Goal: Check status: Check status

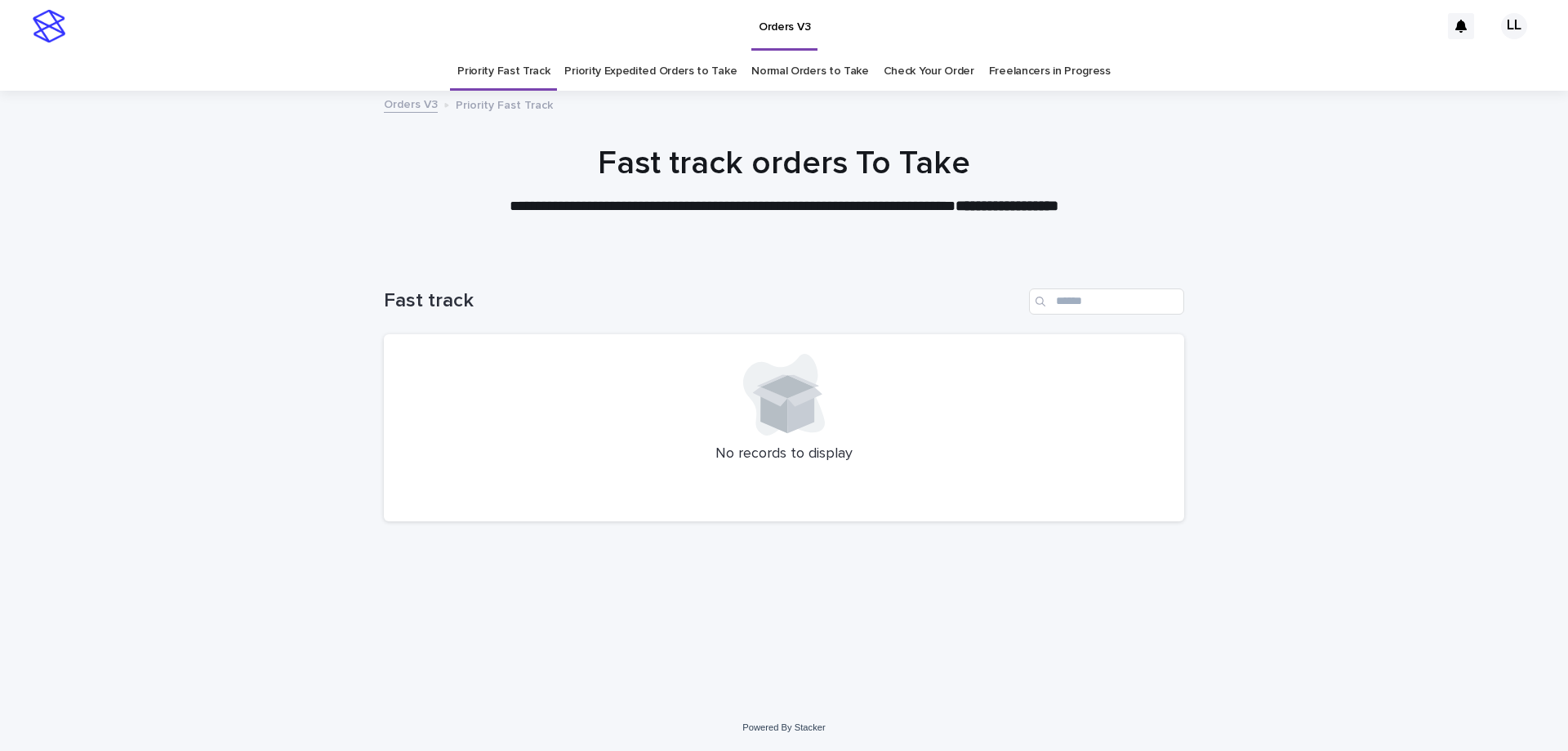
click at [908, 67] on link "Check Your Order" at bounding box center [929, 71] width 90 height 39
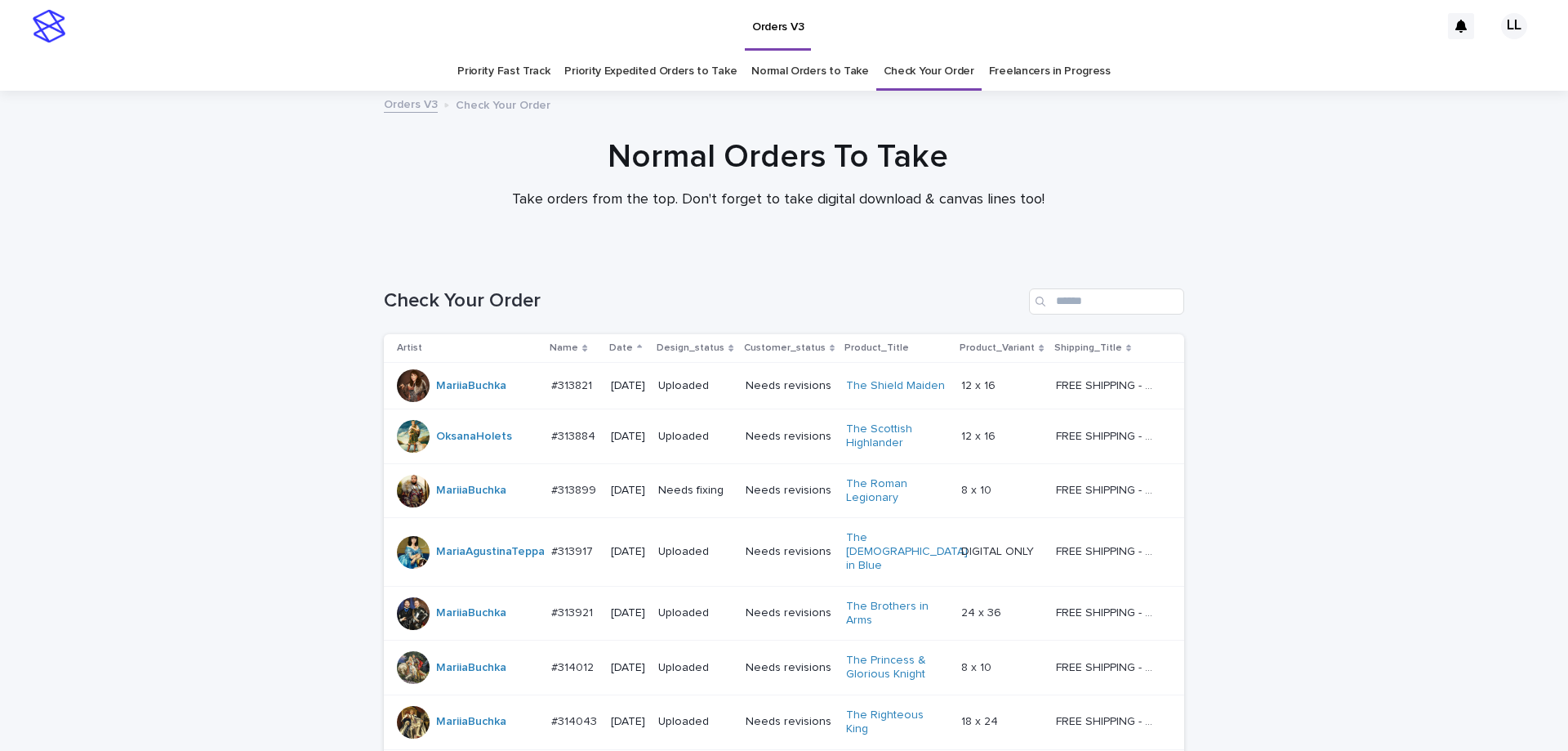
click at [522, 67] on link "Priority Fast Track" at bounding box center [503, 71] width 92 height 39
